Goal: Use online tool/utility: Utilize a website feature to perform a specific function

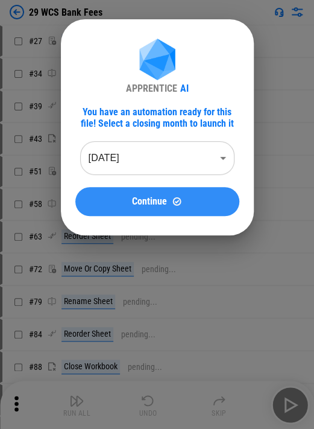
click at [132, 193] on button "Continue" at bounding box center [157, 201] width 164 height 29
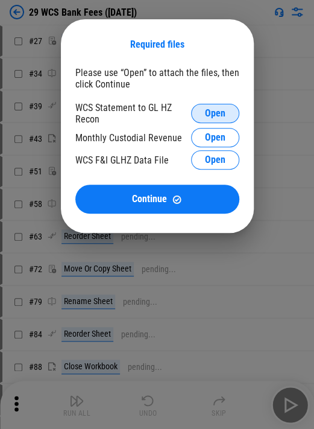
click at [215, 110] on span "Open" at bounding box center [215, 114] width 21 height 10
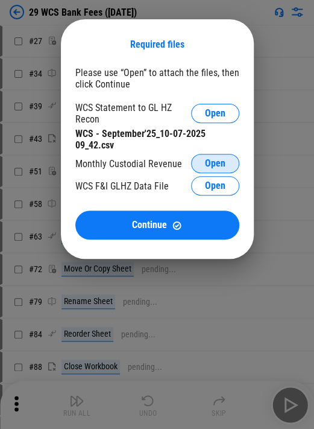
click at [196, 167] on button "Open" at bounding box center [215, 163] width 48 height 19
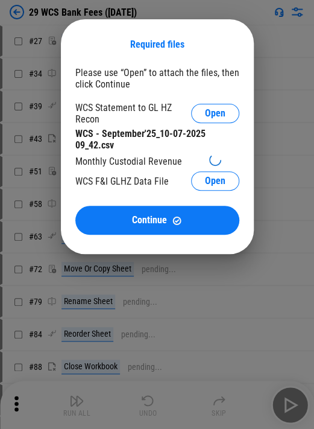
click at [141, 165] on div "Monthly Custodial Revenue" at bounding box center [128, 161] width 107 height 11
click at [138, 164] on div "Monthly Custodial Revenue" at bounding box center [128, 161] width 107 height 11
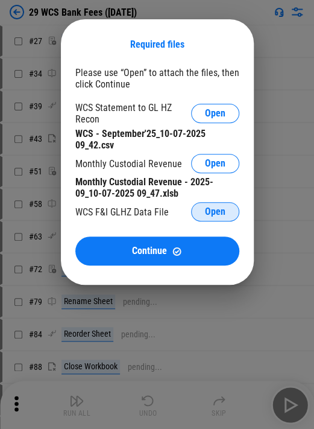
click at [204, 216] on button "Open" at bounding box center [215, 211] width 48 height 19
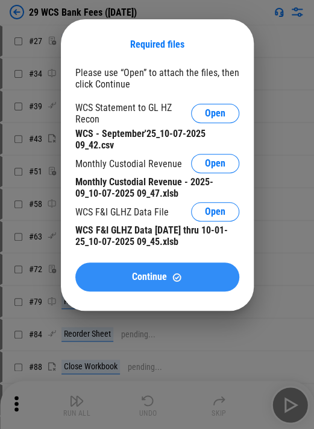
click at [148, 291] on button "Continue" at bounding box center [157, 277] width 164 height 29
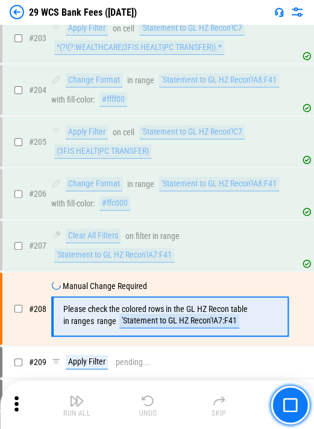
scroll to position [1856, 0]
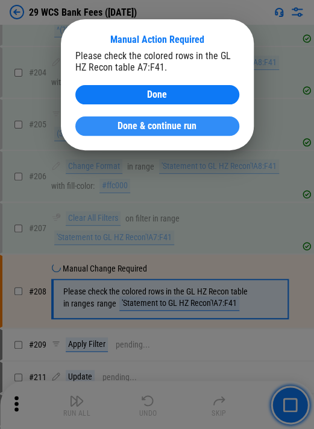
click at [112, 118] on button "Done & continue run" at bounding box center [157, 126] width 164 height 19
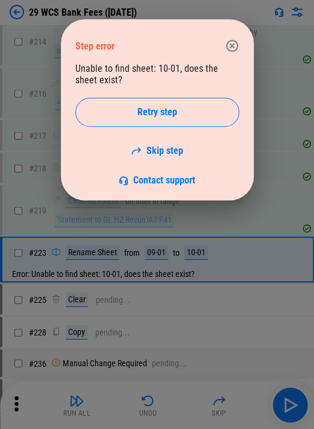
scroll to position [2357, 0]
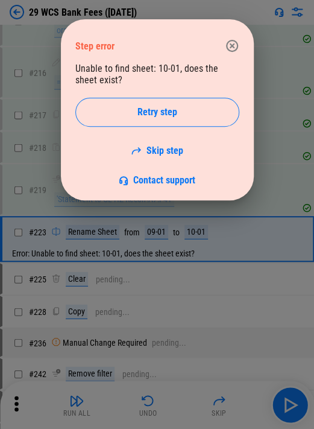
click at [163, 73] on div "Unable to find sheet: 10-01, does the sheet exist? Retry step Skip step Contact…" at bounding box center [157, 124] width 164 height 123
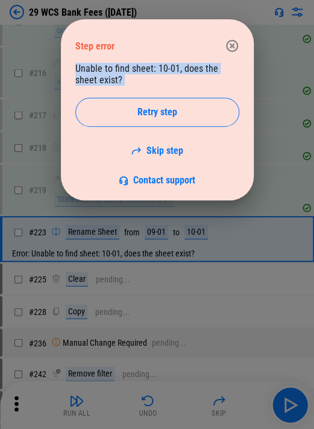
click at [163, 73] on div "Unable to find sheet: 10-01, does the sheet exist? Retry step Skip step Contact…" at bounding box center [157, 124] width 164 height 123
click at [162, 76] on div "Unable to find sheet: 10-01, does the sheet exist? Retry step Skip step Contact…" at bounding box center [157, 124] width 164 height 123
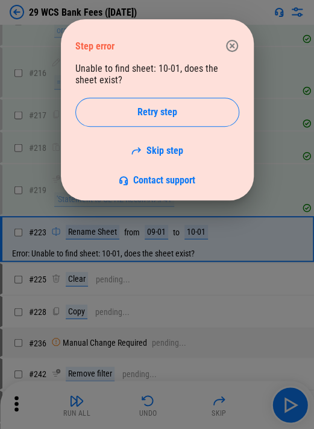
drag, startPoint x: 219, startPoint y: 47, endPoint x: 225, endPoint y: 43, distance: 6.5
click at [220, 46] on div "Step error" at bounding box center [157, 46] width 164 height 34
click at [226, 42] on icon "button" at bounding box center [232, 46] width 14 height 14
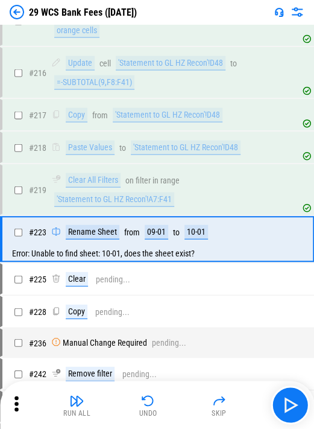
click at [207, 398] on button "Skip" at bounding box center [219, 405] width 39 height 29
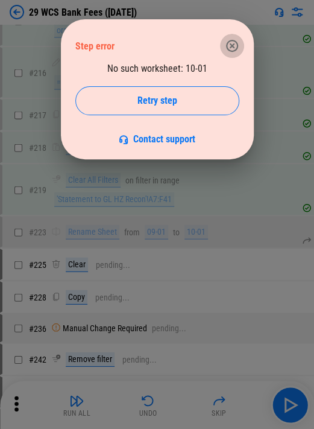
click at [223, 41] on button "button" at bounding box center [232, 46] width 24 height 24
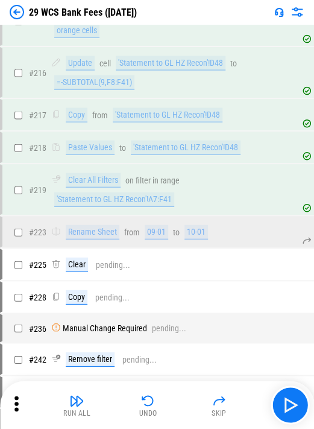
click at [276, 385] on div "Run All Undo Skip" at bounding box center [157, 405] width 314 height 48
click at [278, 397] on button "button" at bounding box center [290, 405] width 39 height 39
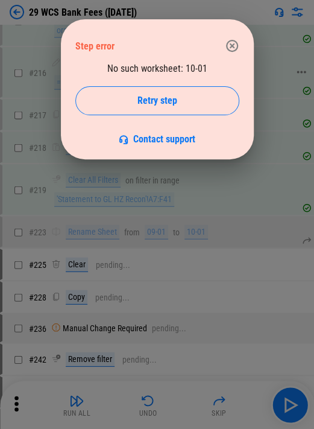
click at [226, 45] on icon "button" at bounding box center [232, 46] width 14 height 14
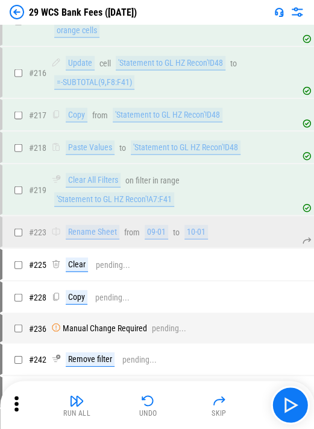
click at [216, 398] on img "button" at bounding box center [219, 401] width 14 height 14
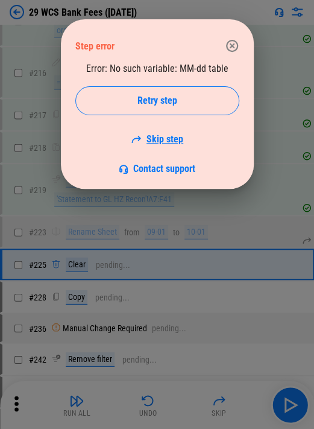
click at [165, 138] on link "Skip step" at bounding box center [157, 138] width 53 height 11
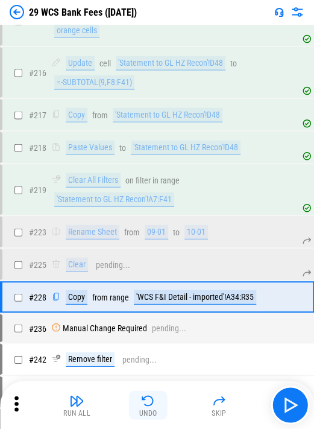
click at [144, 410] on div "Undo" at bounding box center [148, 413] width 18 height 7
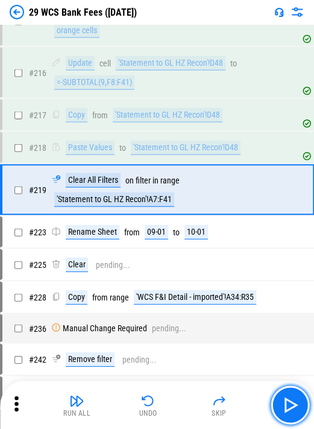
click at [278, 419] on button "button" at bounding box center [290, 405] width 39 height 39
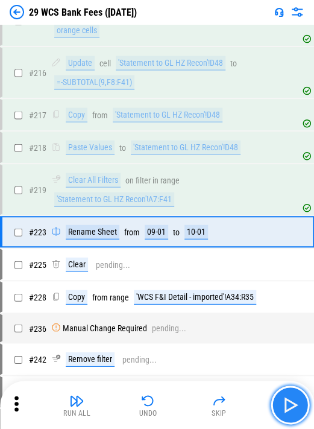
click at [286, 406] on img "button" at bounding box center [290, 404] width 19 height 19
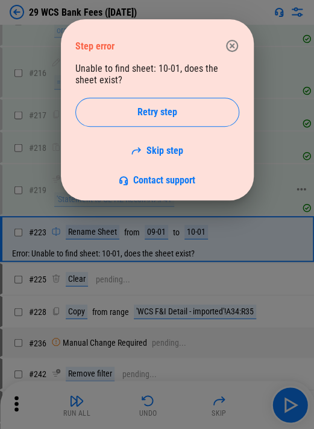
click at [181, 152] on link "Skip step" at bounding box center [157, 150] width 53 height 11
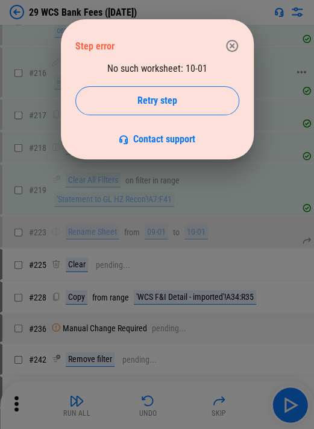
click at [232, 43] on icon "button" at bounding box center [232, 46] width 14 height 14
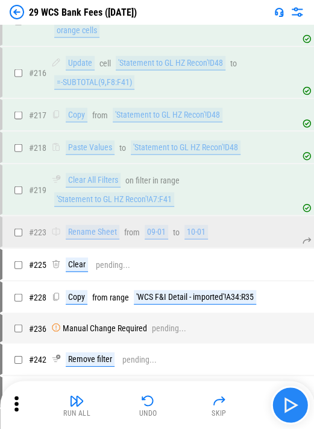
click at [289, 393] on div "Run All Undo Skip" at bounding box center [157, 405] width 314 height 48
click at [240, 407] on div "Run All Undo Skip" at bounding box center [158, 405] width 302 height 39
click at [219, 407] on img "button" at bounding box center [219, 401] width 14 height 14
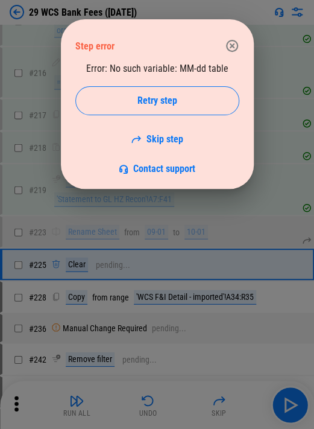
click at [153, 130] on div "Error: No such variable: MM-dd table Retry step Skip step Contact support" at bounding box center [157, 119] width 164 height 112
click at [165, 141] on link "Skip step" at bounding box center [157, 138] width 53 height 11
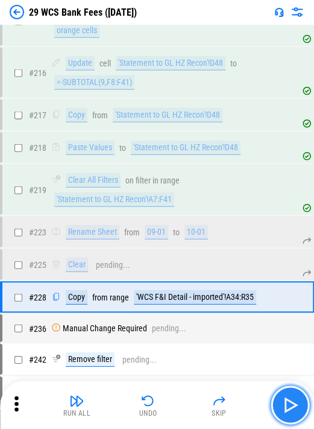
click at [278, 403] on button "button" at bounding box center [290, 405] width 39 height 39
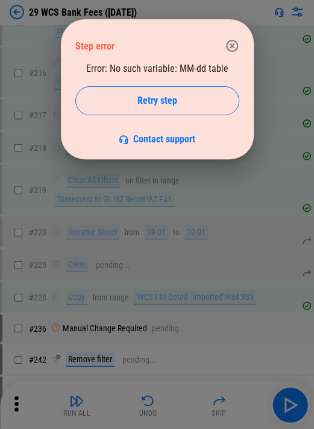
click at [232, 45] on icon "button" at bounding box center [232, 46] width 12 height 12
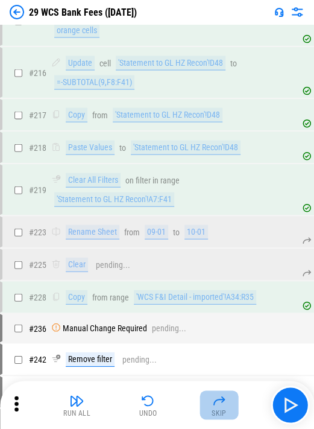
click at [219, 413] on div "Skip" at bounding box center [219, 413] width 15 height 7
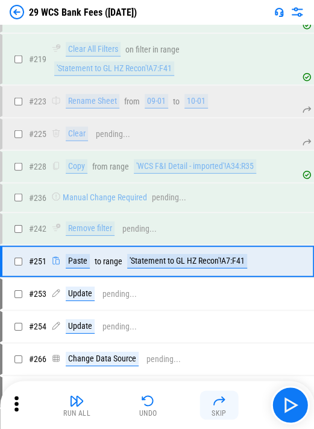
scroll to position [2516, 0]
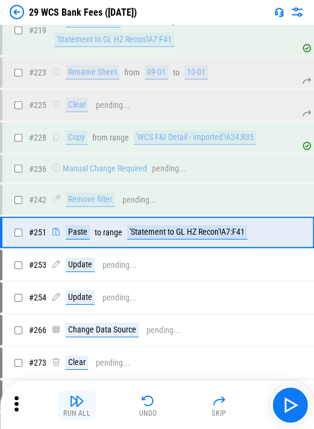
click at [87, 418] on button "Run All" at bounding box center [77, 405] width 39 height 29
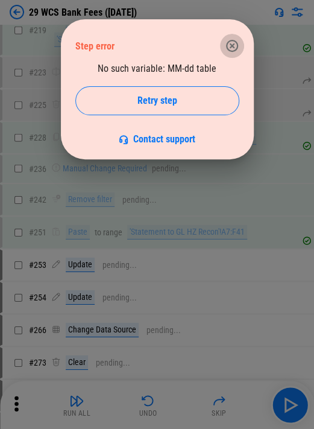
click at [231, 48] on icon "button" at bounding box center [232, 46] width 14 height 14
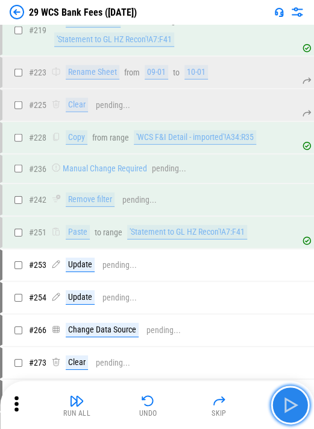
click at [293, 410] on img "button" at bounding box center [290, 404] width 19 height 19
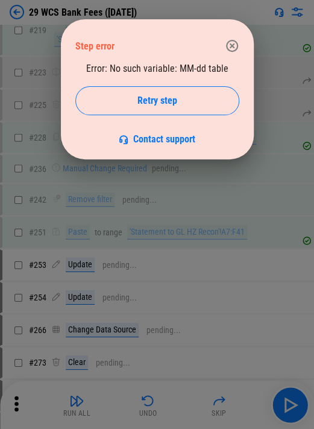
click at [231, 40] on icon "button" at bounding box center [232, 46] width 14 height 14
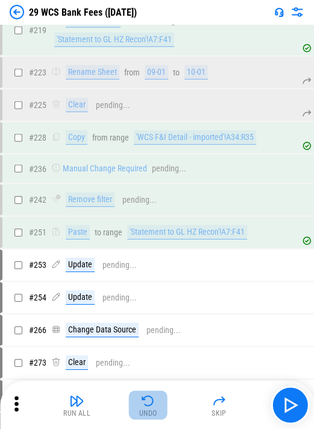
click at [153, 412] on div "Undo" at bounding box center [148, 413] width 18 height 7
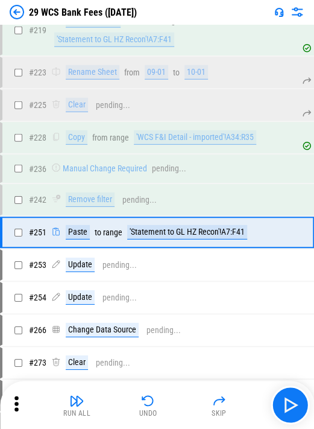
click at [158, 405] on button "Undo" at bounding box center [148, 405] width 39 height 29
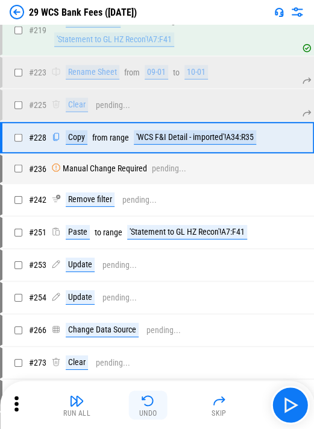
click at [149, 404] on img "button" at bounding box center [148, 401] width 14 height 14
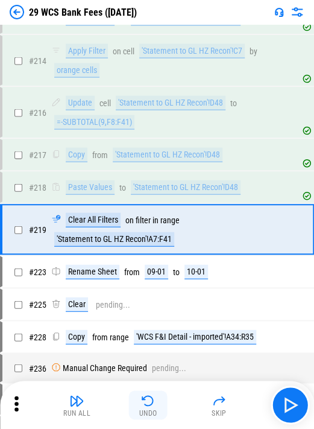
scroll to position [2315, 0]
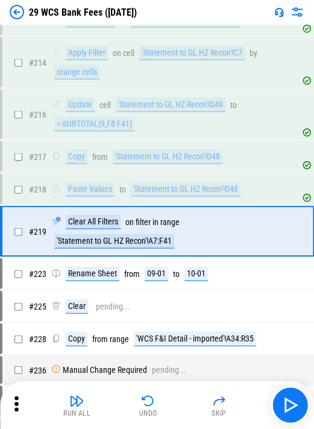
click at [150, 404] on img "button" at bounding box center [148, 401] width 14 height 14
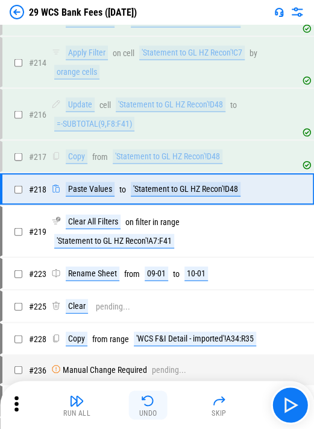
click at [153, 410] on div "Undo" at bounding box center [148, 413] width 18 height 7
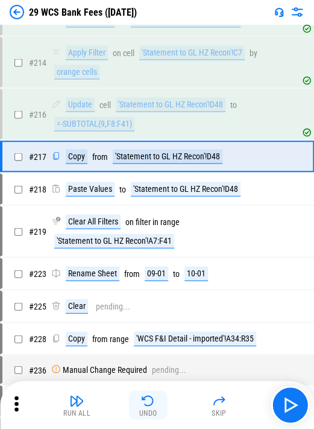
click at [153, 404] on img "button" at bounding box center [148, 401] width 14 height 14
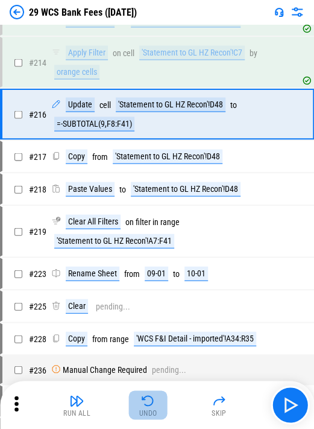
click at [153, 404] on img "button" at bounding box center [148, 401] width 14 height 14
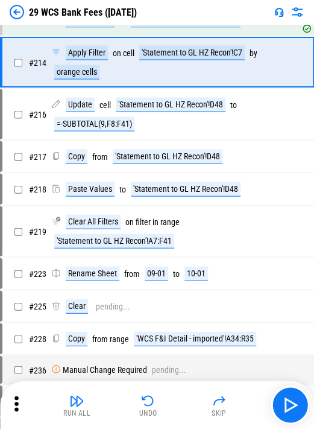
click at [88, 400] on button "Run All" at bounding box center [77, 405] width 39 height 29
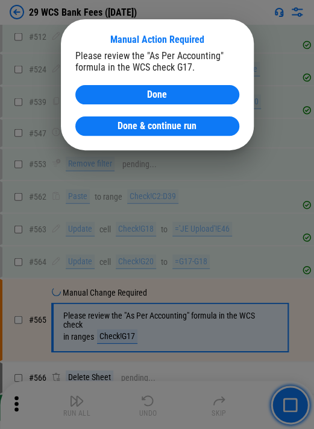
scroll to position [4277, 0]
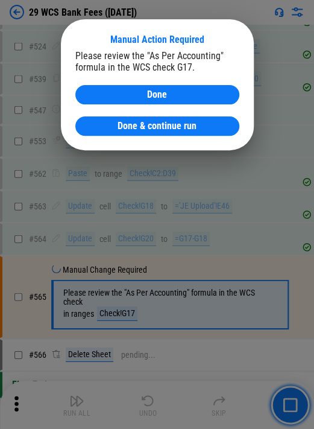
click at [188, 59] on div "Please review the "As Per Accounting" formula in the WCS check G17." at bounding box center [157, 61] width 164 height 23
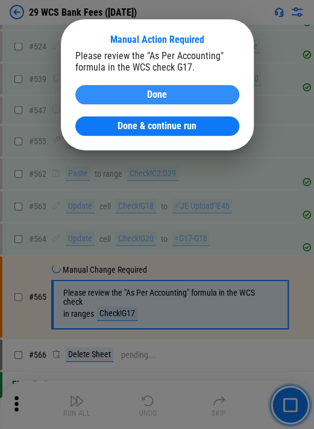
click at [147, 93] on span "Done" at bounding box center [157, 95] width 20 height 10
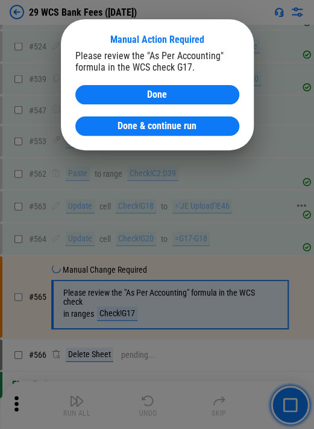
scroll to position [4275, 0]
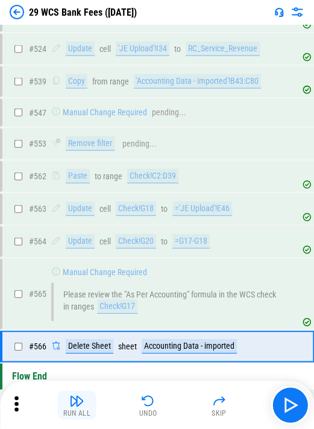
click at [80, 411] on div "Run All" at bounding box center [76, 413] width 27 height 7
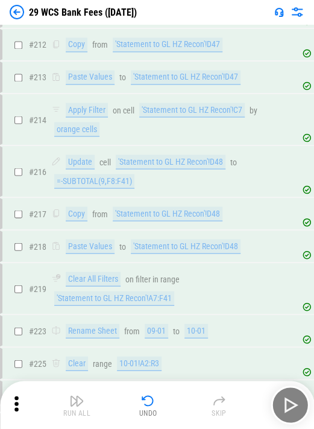
scroll to position [2343, 0]
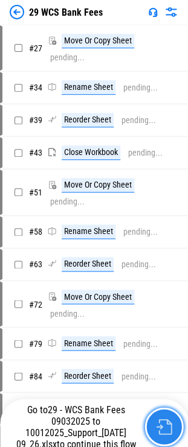
click at [153, 431] on button "button" at bounding box center [163, 426] width 39 height 39
click at [160, 426] on img "button" at bounding box center [164, 427] width 16 height 16
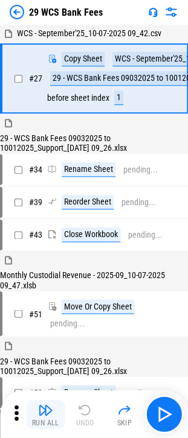
click at [44, 426] on div "Run All" at bounding box center [45, 422] width 27 height 7
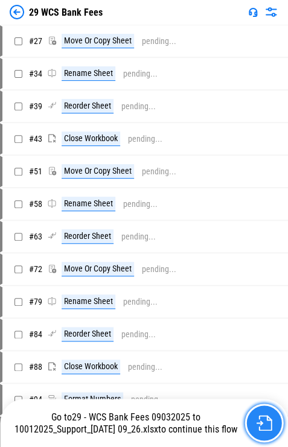
click at [196, 418] on button "button" at bounding box center [263, 423] width 39 height 39
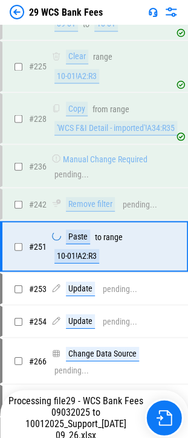
scroll to position [3587, 0]
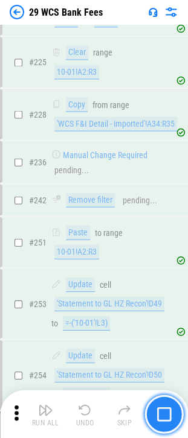
click at [167, 423] on button "button" at bounding box center [163, 414] width 39 height 39
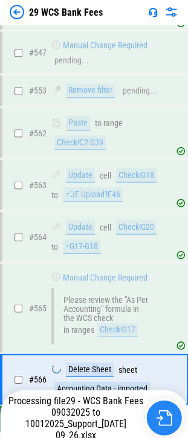
scroll to position [6363, 0]
